Goal: Task Accomplishment & Management: Use online tool/utility

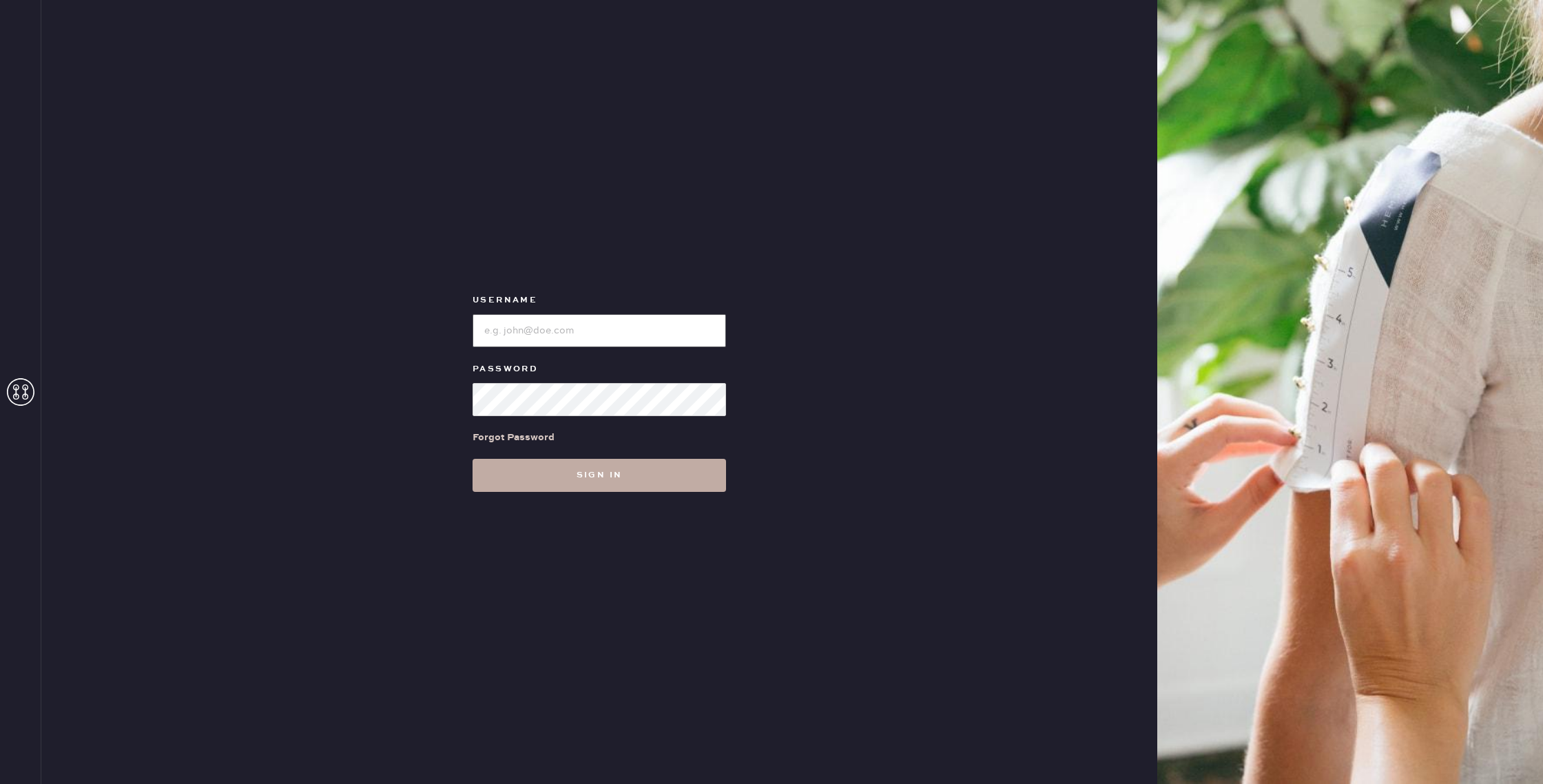
type input "reformationwilliamsburg"
click at [637, 469] on button "Sign in" at bounding box center [599, 475] width 253 height 33
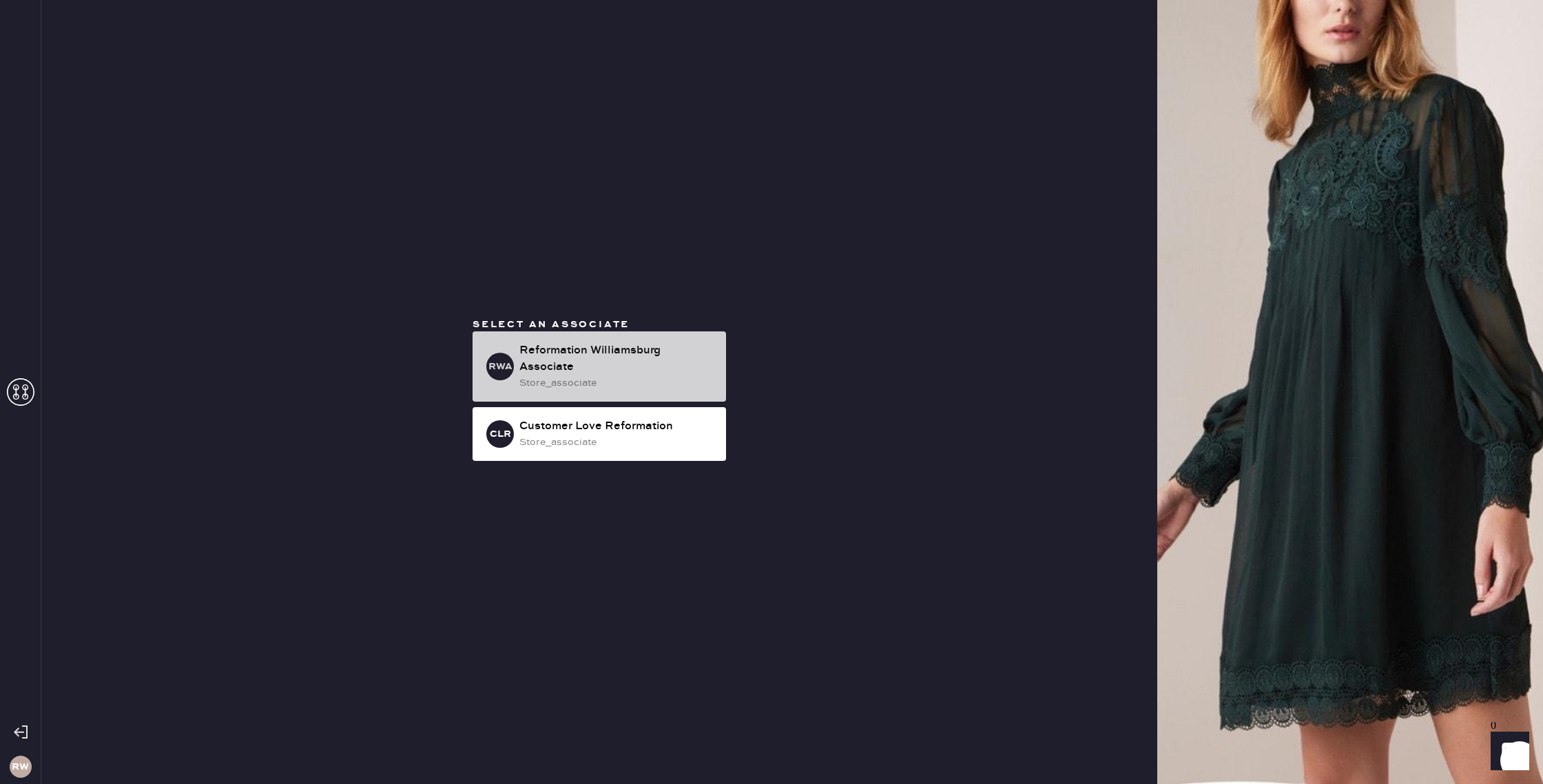
click at [646, 385] on div "store_associate" at bounding box center [617, 383] width 196 height 15
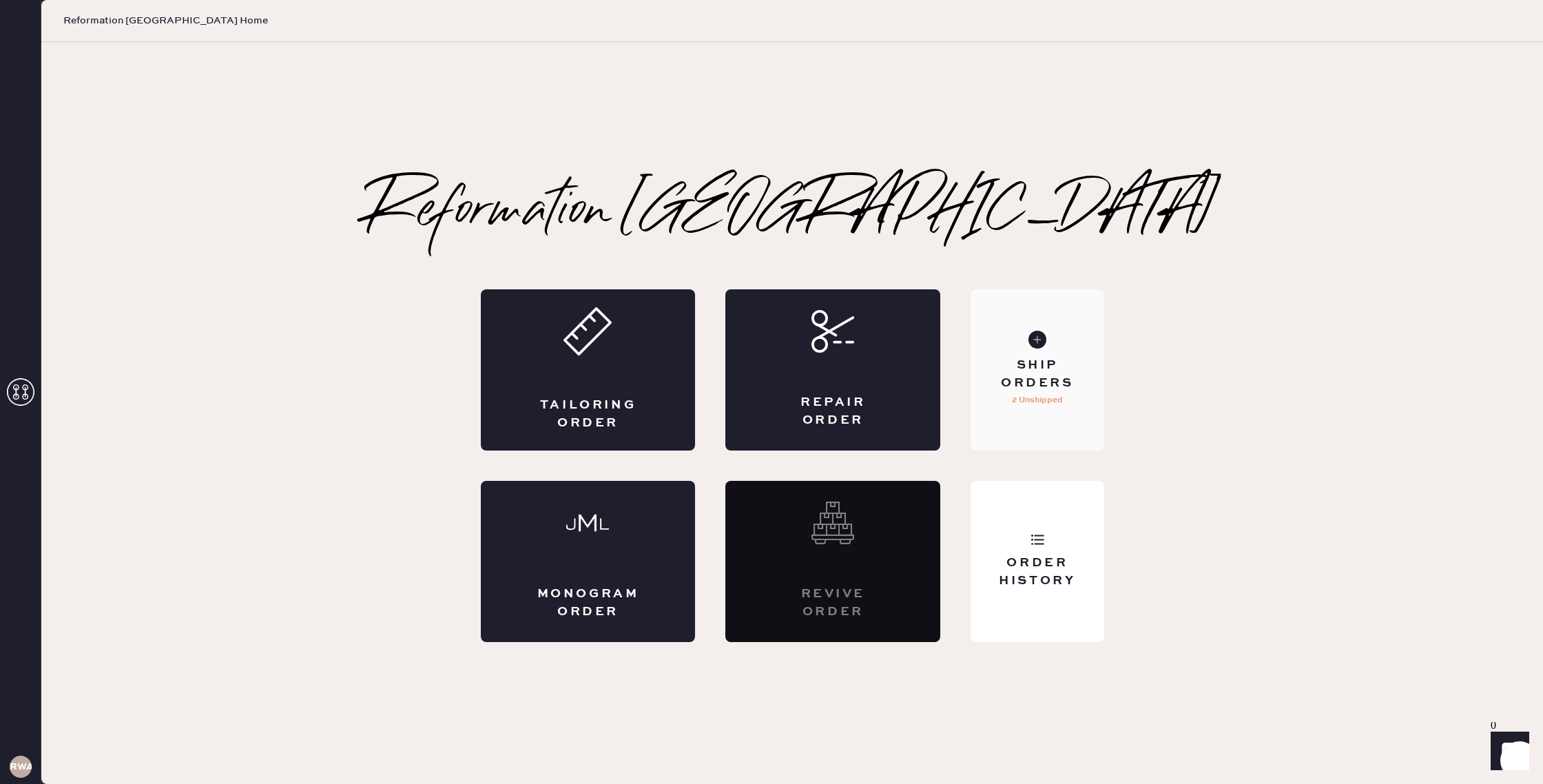
click at [1035, 380] on div "Ship Orders" at bounding box center [1037, 374] width 111 height 34
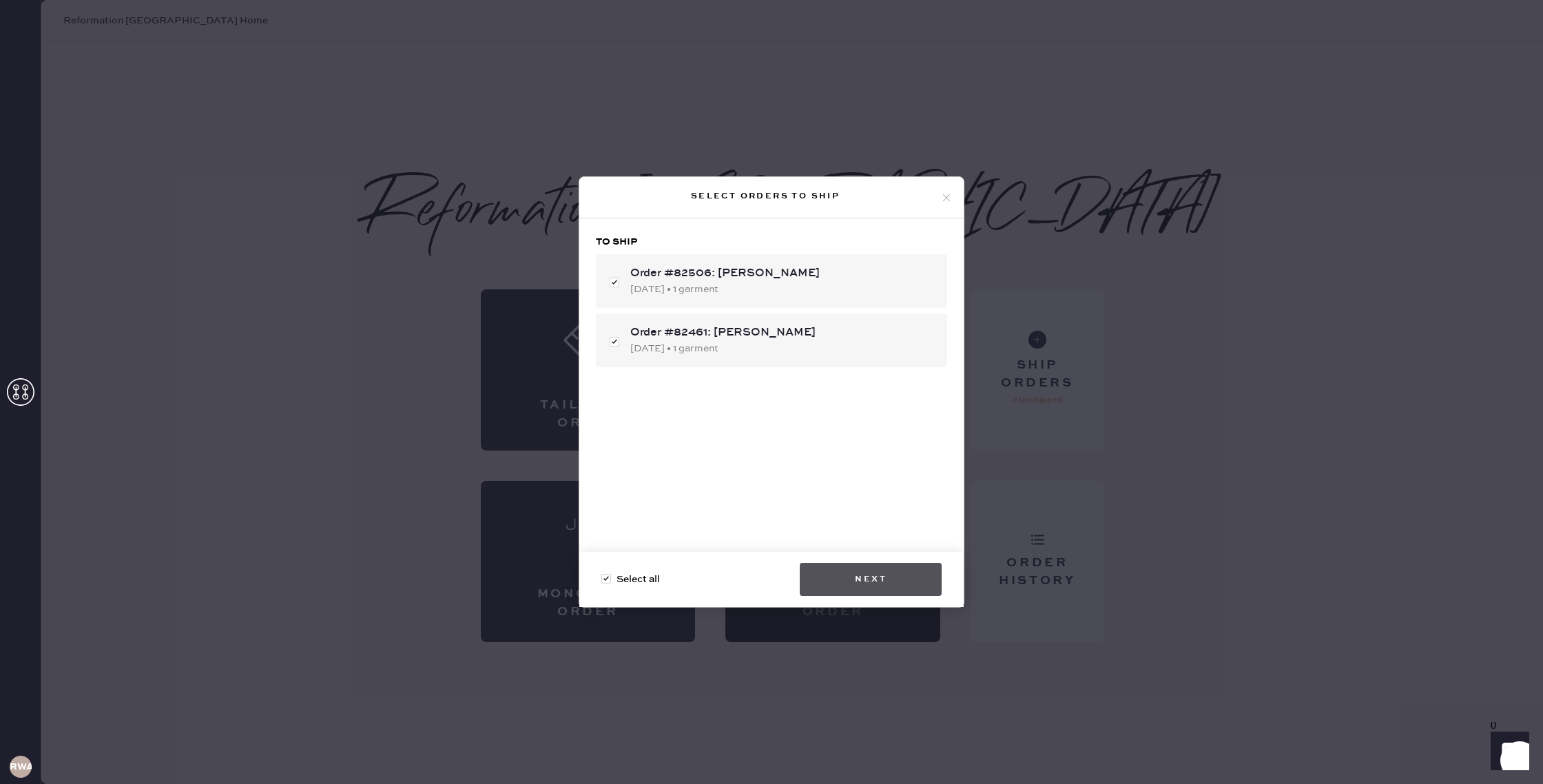
click at [882, 578] on button "Next" at bounding box center [871, 579] width 142 height 33
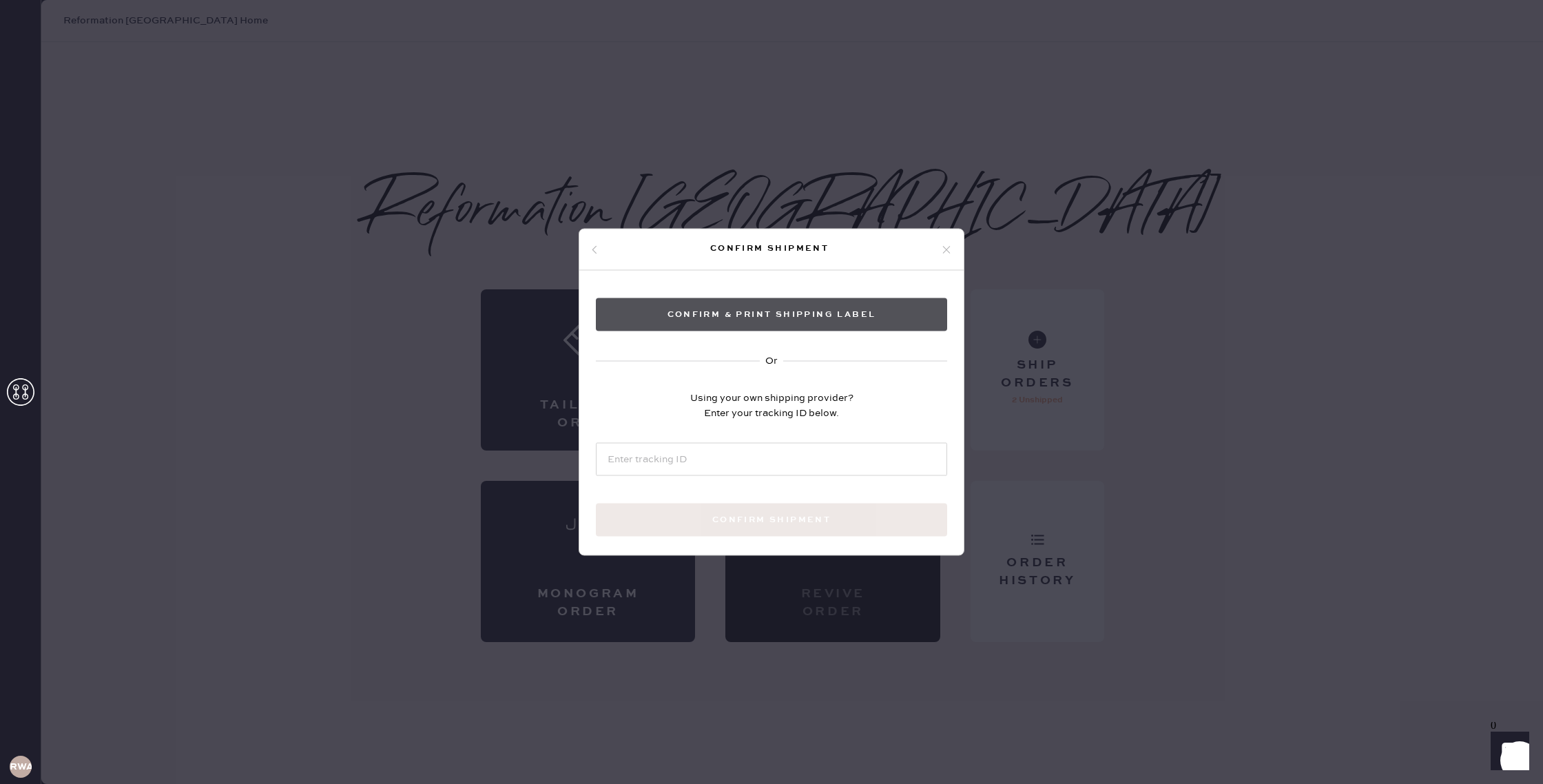
click at [827, 320] on button "Confirm & Print shipping label" at bounding box center [772, 315] width 351 height 33
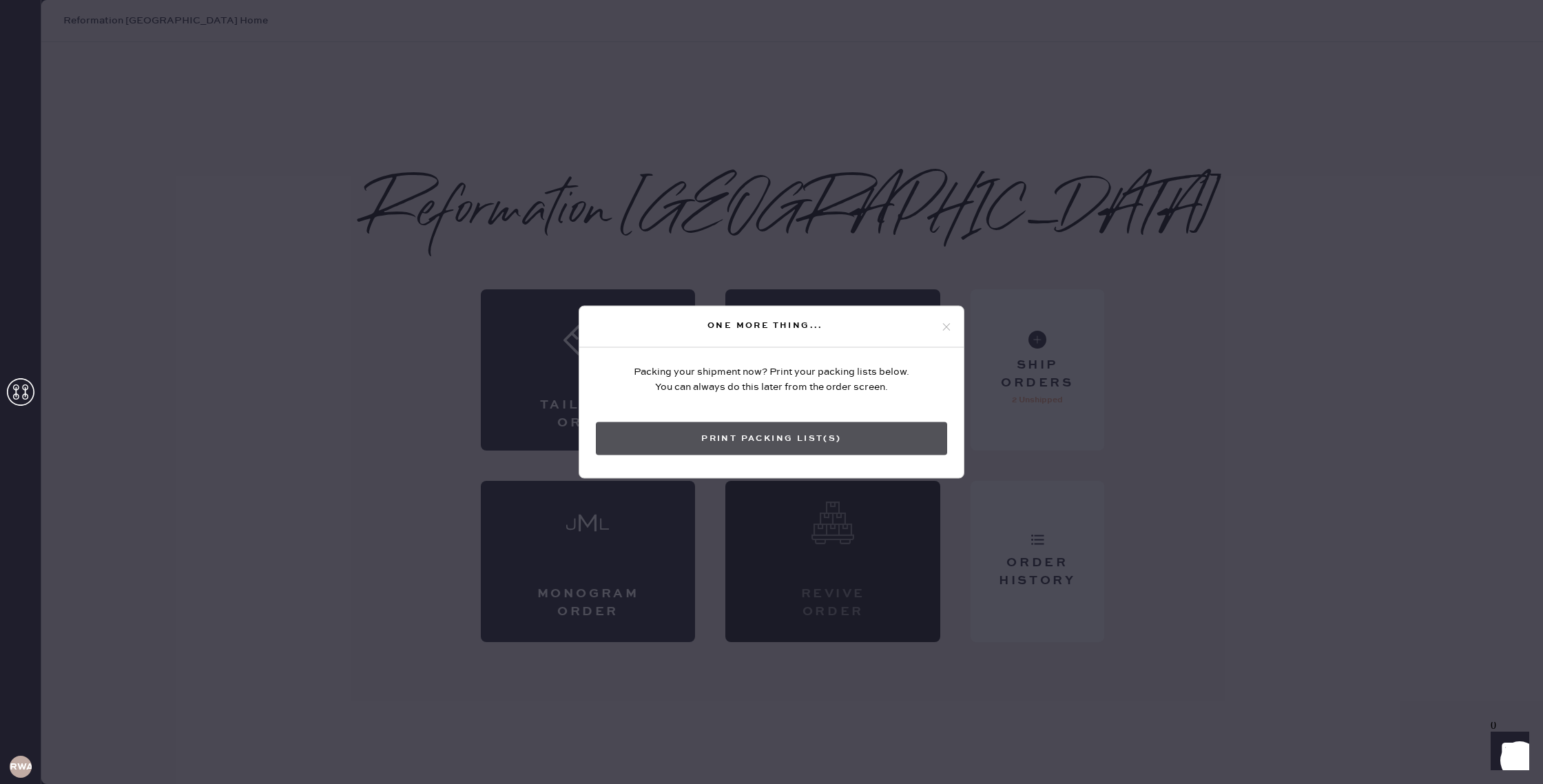
click at [828, 442] on button "Print Packing List(s)" at bounding box center [772, 438] width 351 height 33
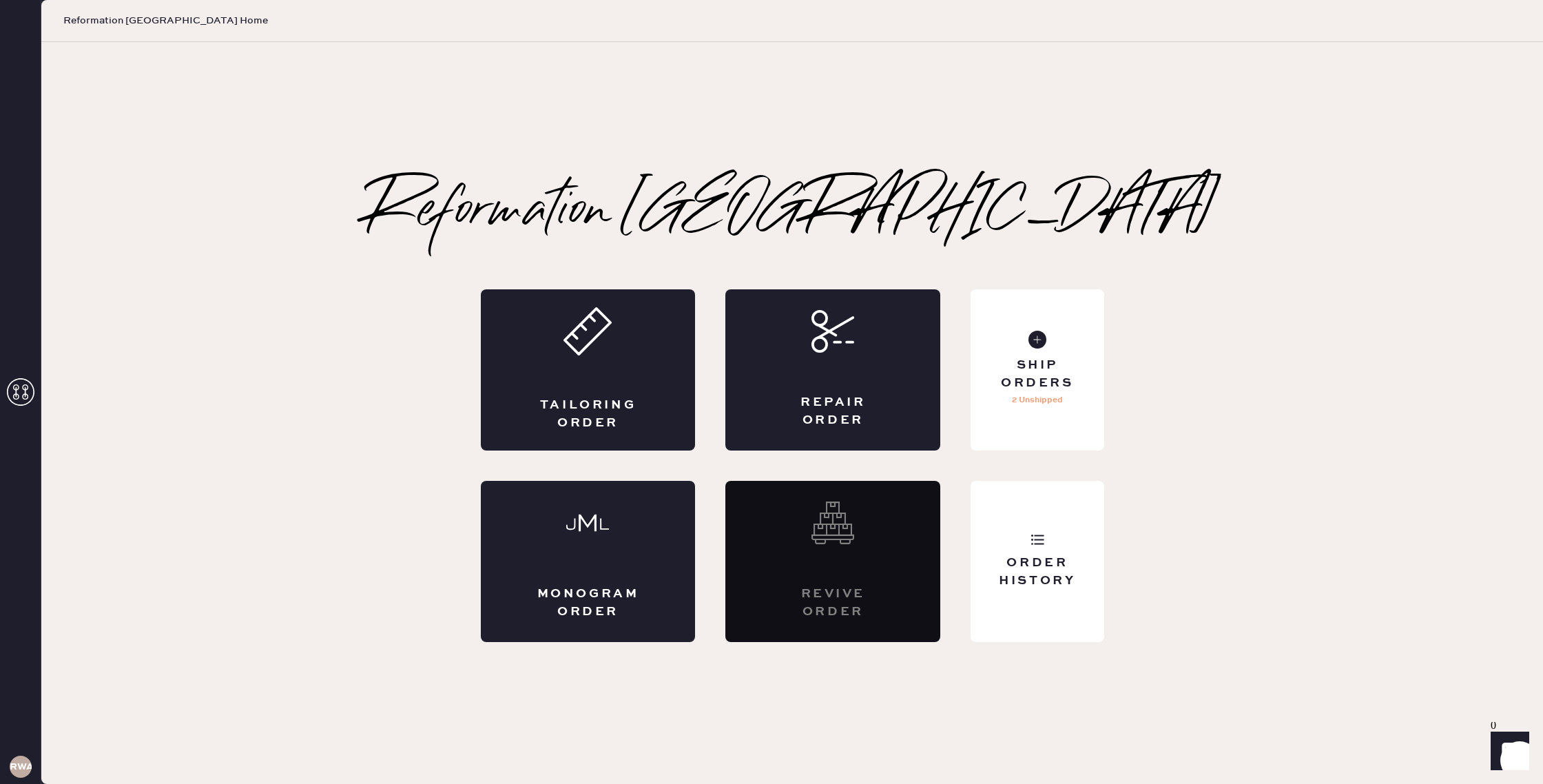
click at [1420, 82] on div "Reformation [GEOGRAPHIC_DATA] Packing slip Order # 82506 Customer information #…" at bounding box center [793, 412] width 1502 height 741
